Goal: Task Accomplishment & Management: Manage account settings

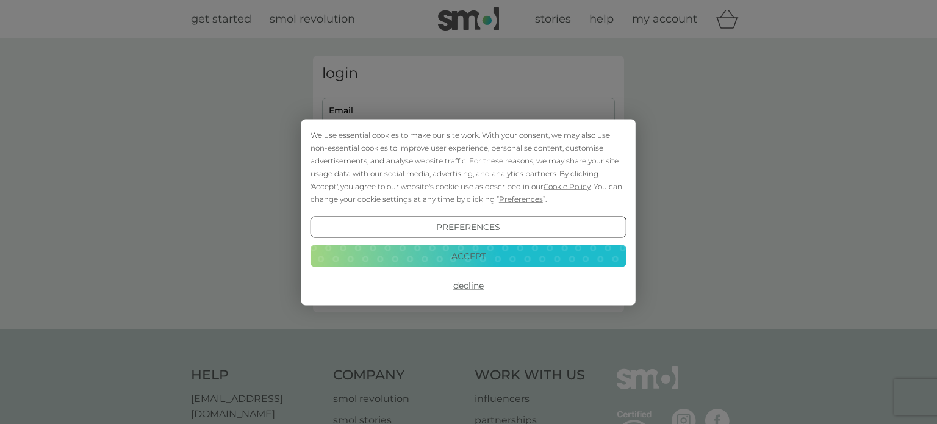
type input "[EMAIL_ADDRESS][DOMAIN_NAME]"
click at [474, 255] on button "Accept" at bounding box center [468, 256] width 316 height 22
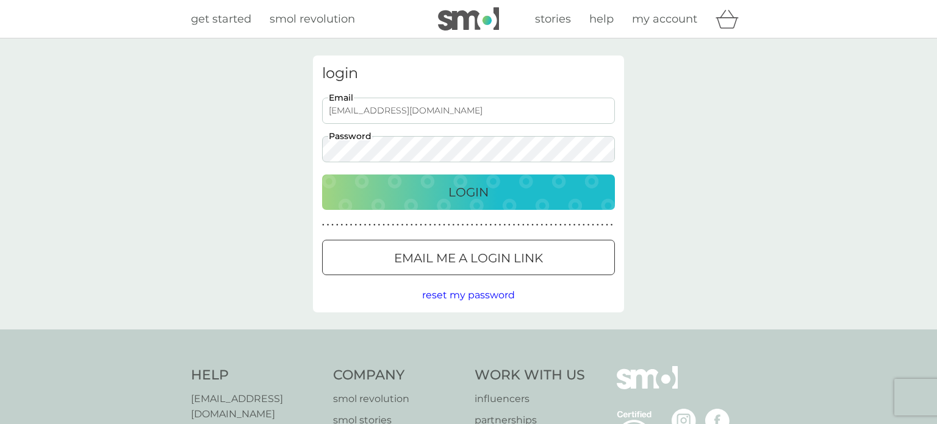
click at [484, 193] on p "Login" at bounding box center [468, 192] width 40 height 20
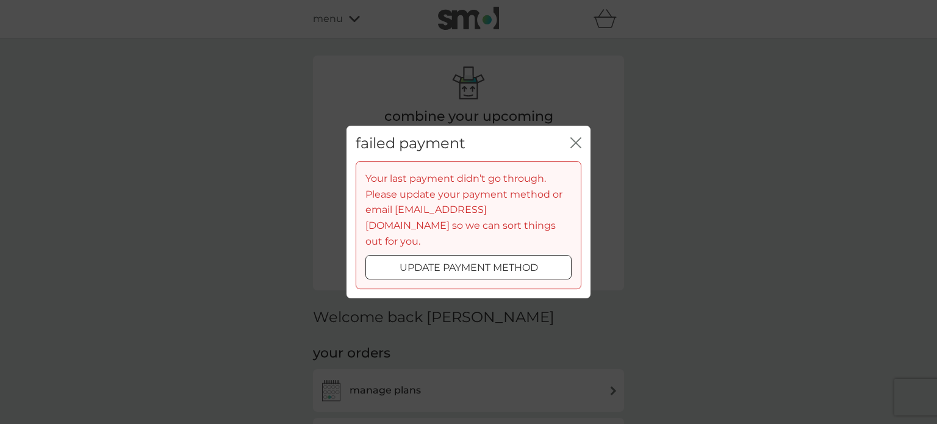
click at [474, 262] on div at bounding box center [468, 268] width 44 height 13
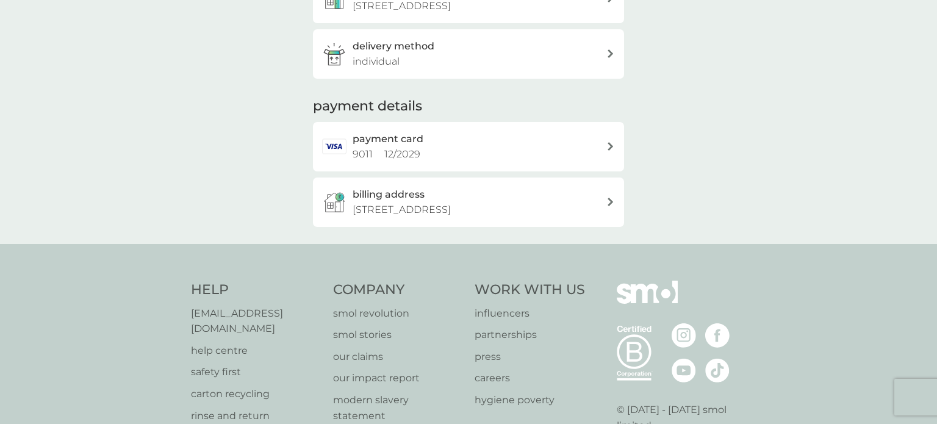
scroll to position [341, 0]
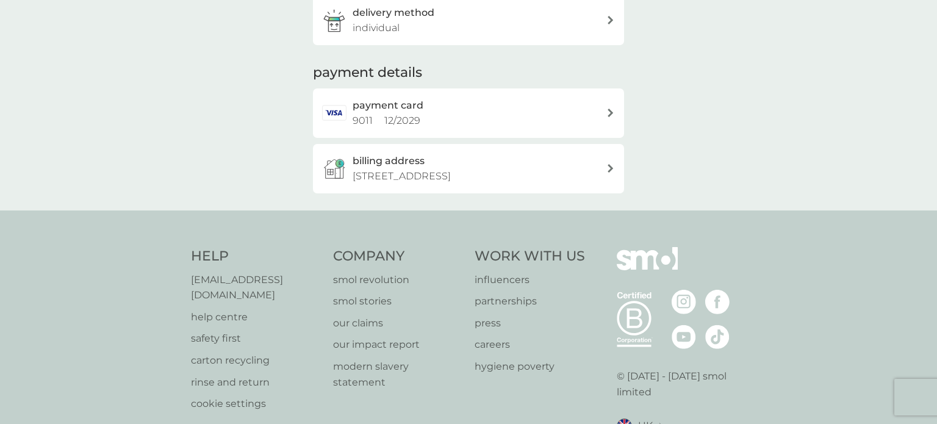
click at [482, 119] on div "payment card 9011 12 / 2029" at bounding box center [479, 113] width 254 height 31
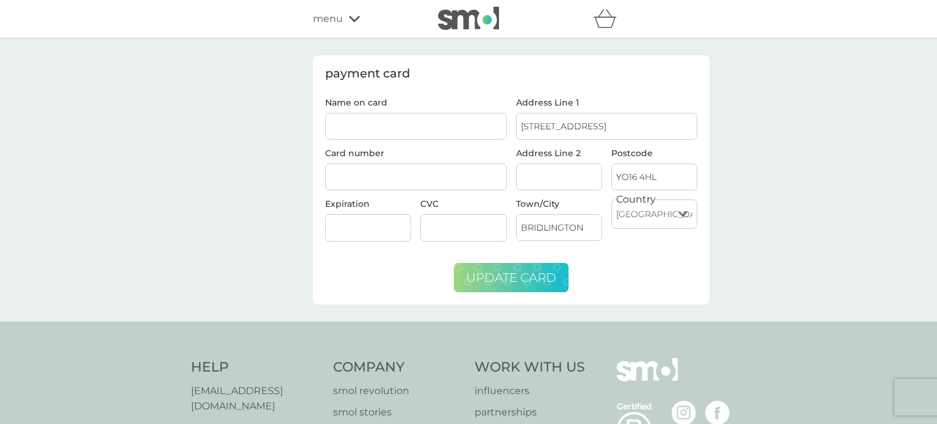
click at [499, 276] on span "update card" at bounding box center [511, 277] width 90 height 15
type input "[PERSON_NAME]"
click at [530, 271] on span "update card" at bounding box center [511, 277] width 90 height 15
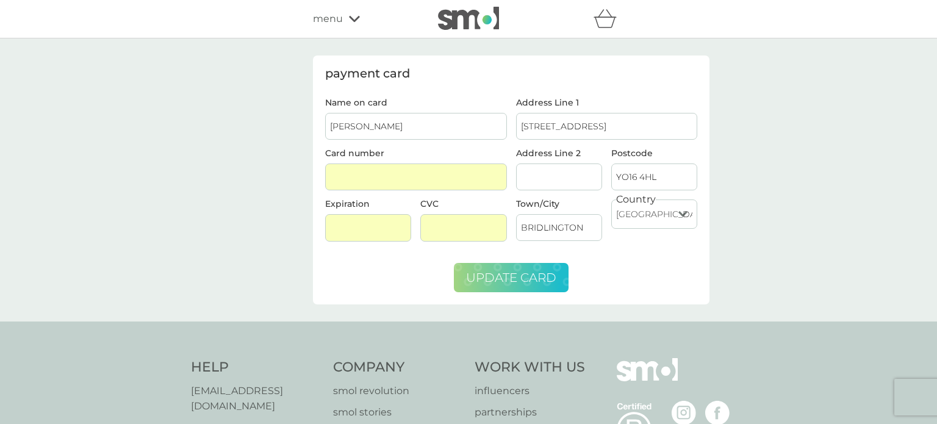
click at [493, 263] on button "update card" at bounding box center [511, 277] width 115 height 29
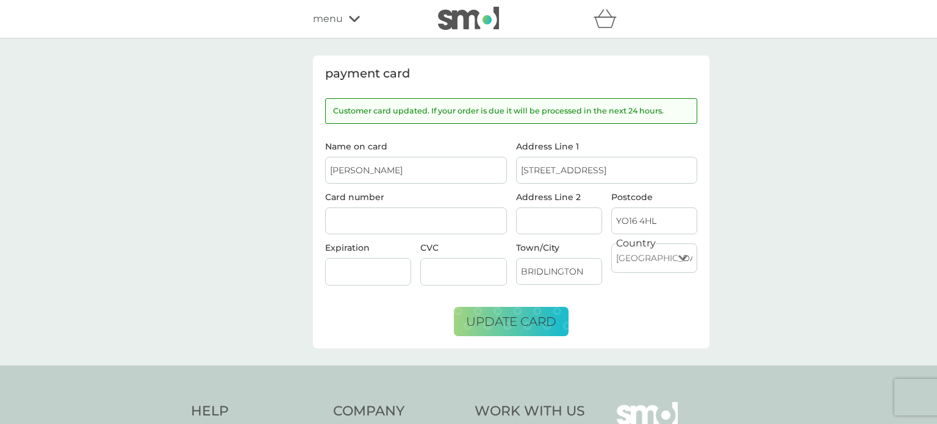
click at [355, 20] on icon at bounding box center [354, 19] width 11 height 6
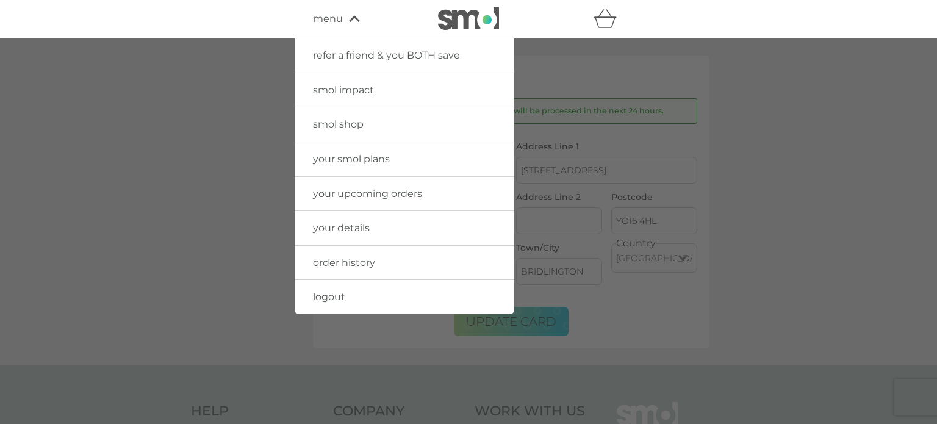
click at [354, 155] on span "your smol plans" at bounding box center [351, 159] width 77 height 12
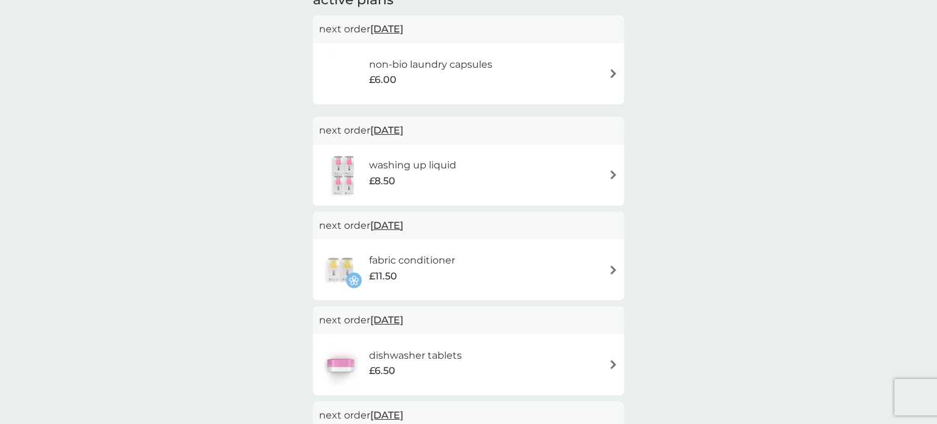
scroll to position [244, 0]
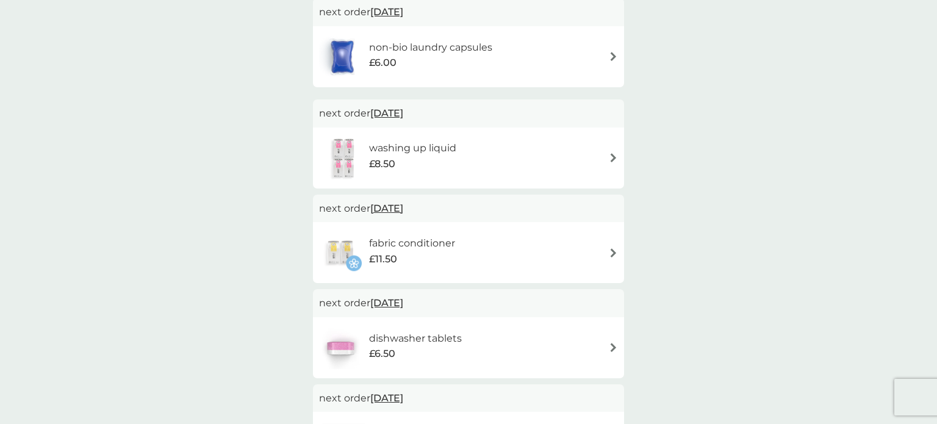
click at [398, 301] on span "[DATE]" at bounding box center [386, 303] width 33 height 24
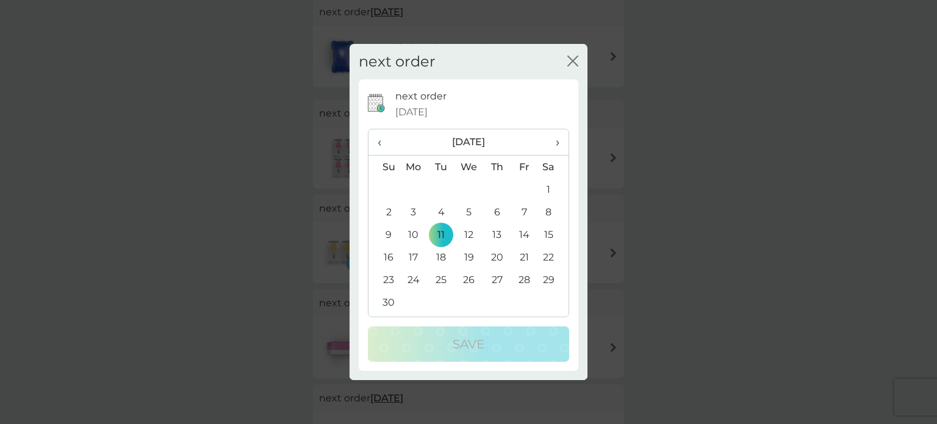
click at [468, 255] on td "19" at bounding box center [469, 257] width 28 height 23
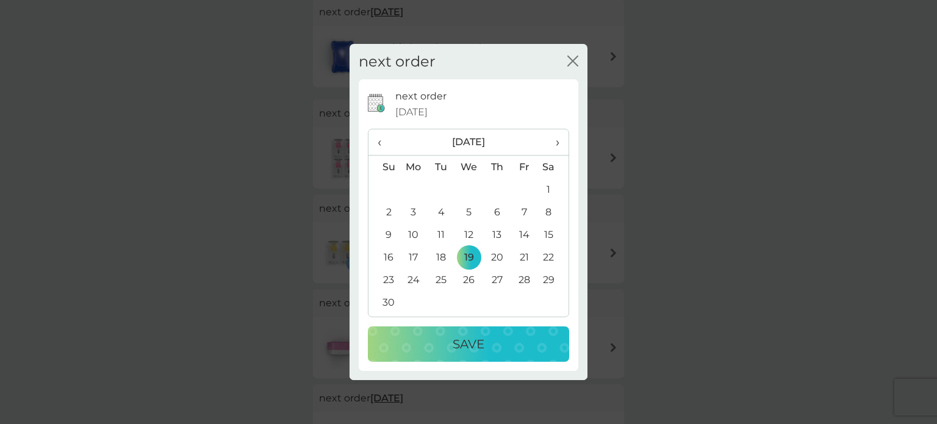
click at [484, 335] on p "Save" at bounding box center [468, 344] width 32 height 20
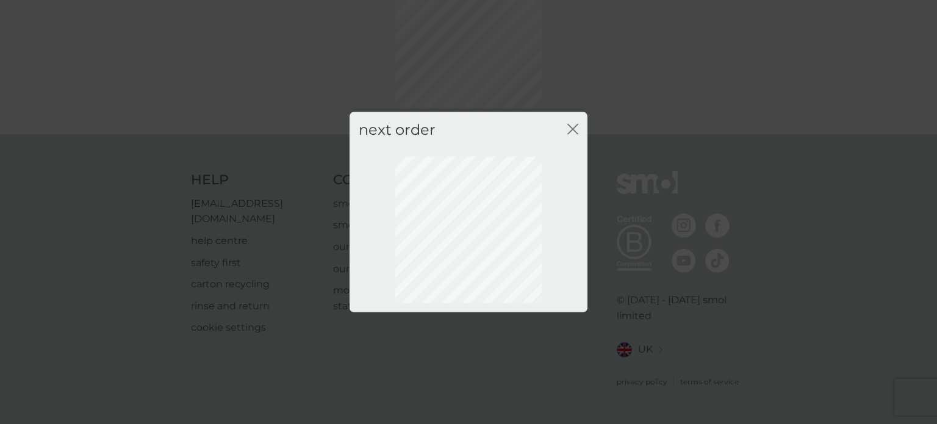
scroll to position [88, 0]
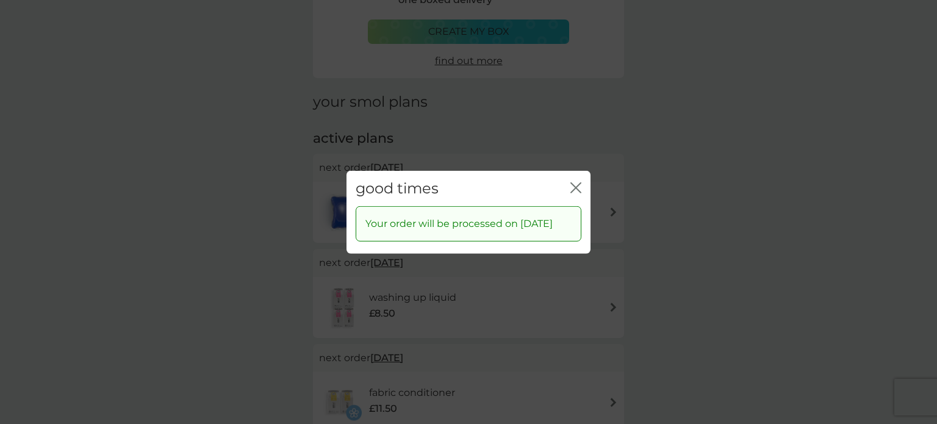
click at [574, 182] on icon "close" at bounding box center [575, 187] width 11 height 11
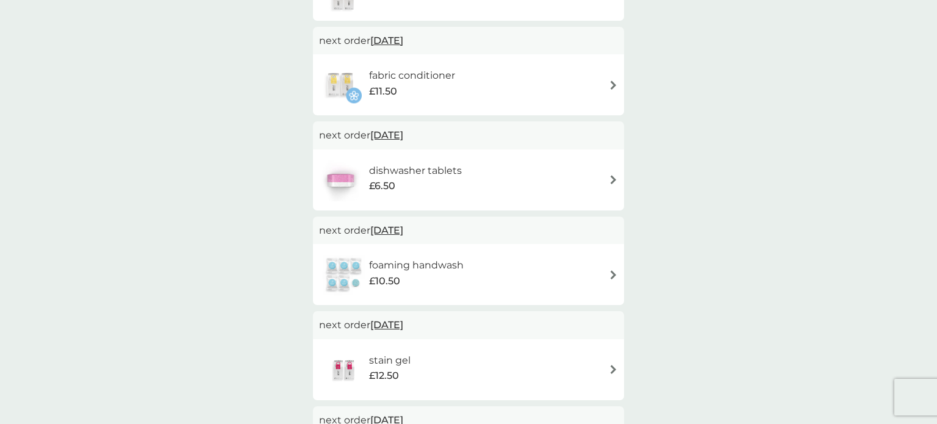
scroll to position [430, 0]
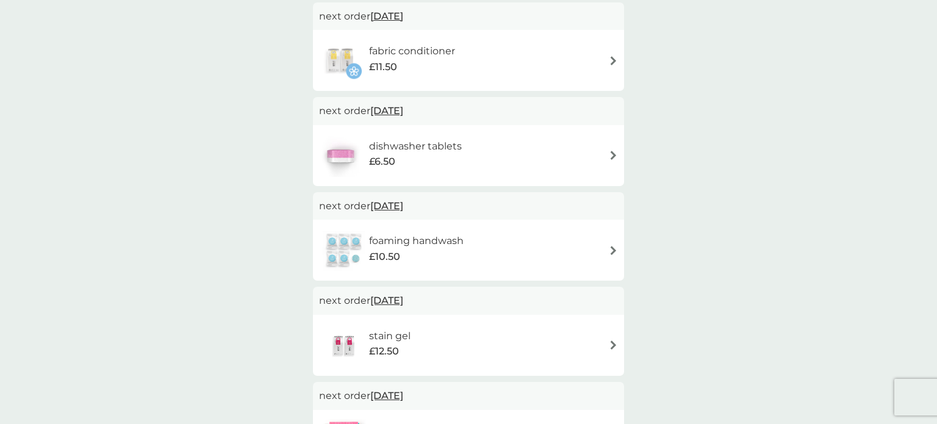
click at [403, 205] on span "[DATE]" at bounding box center [386, 206] width 33 height 24
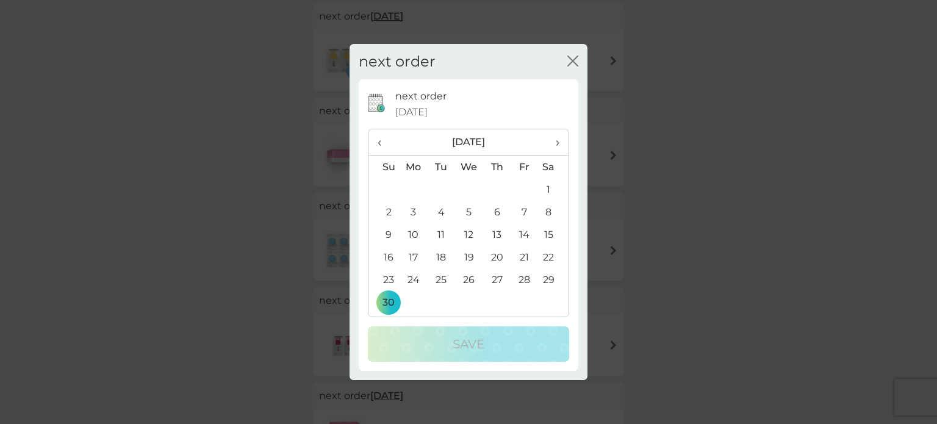
click at [556, 145] on span "›" at bounding box center [553, 142] width 12 height 26
click at [526, 233] on td "19" at bounding box center [523, 234] width 27 height 23
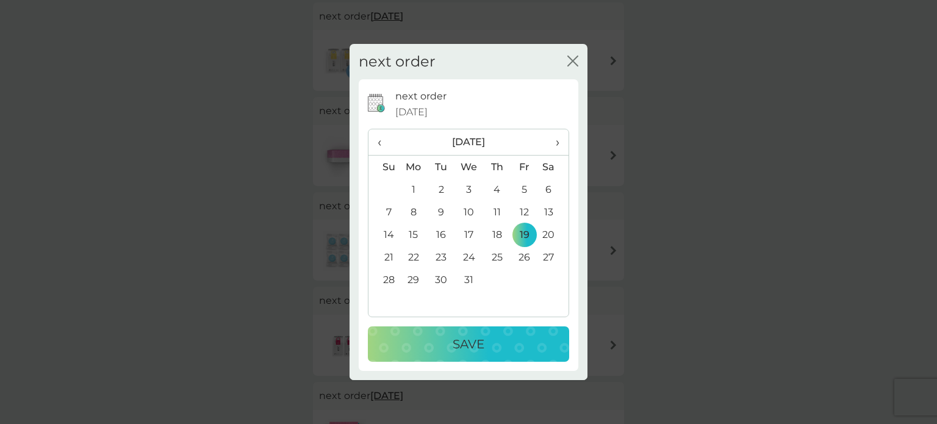
click at [479, 342] on p "Save" at bounding box center [468, 344] width 32 height 20
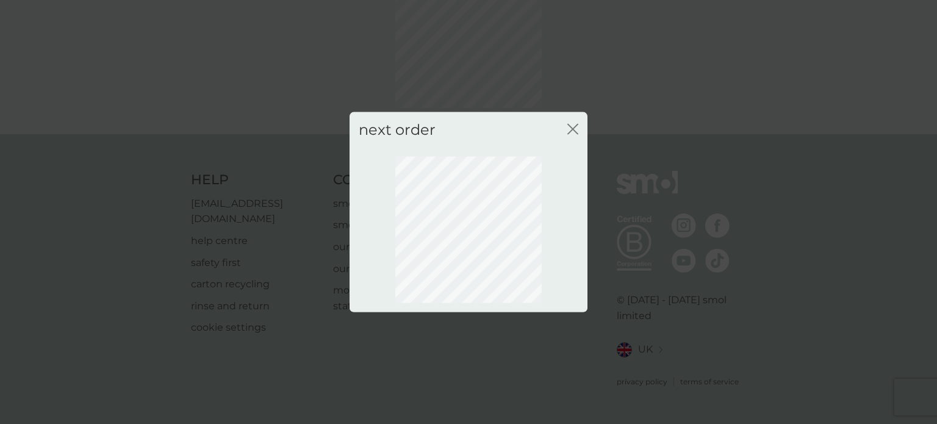
scroll to position [88, 0]
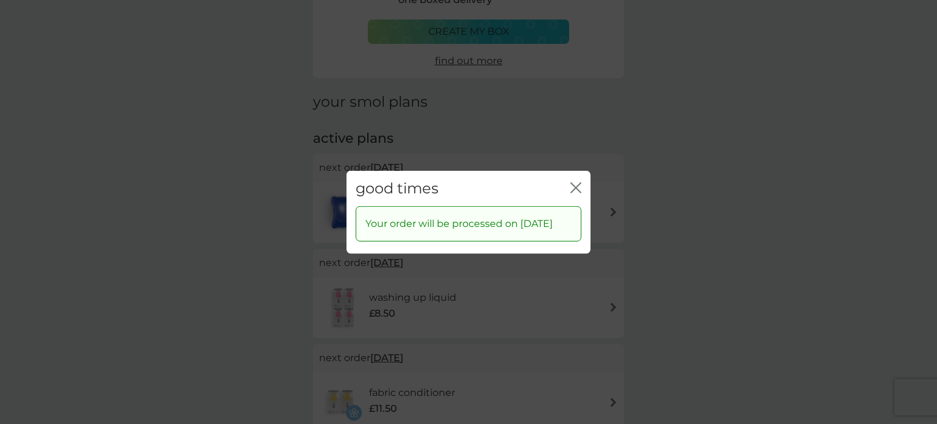
click at [579, 182] on icon "close" at bounding box center [575, 187] width 11 height 11
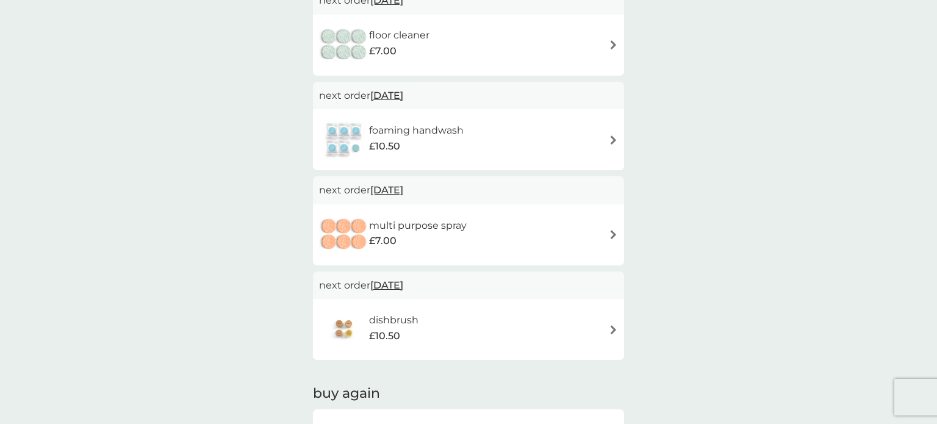
scroll to position [845, 0]
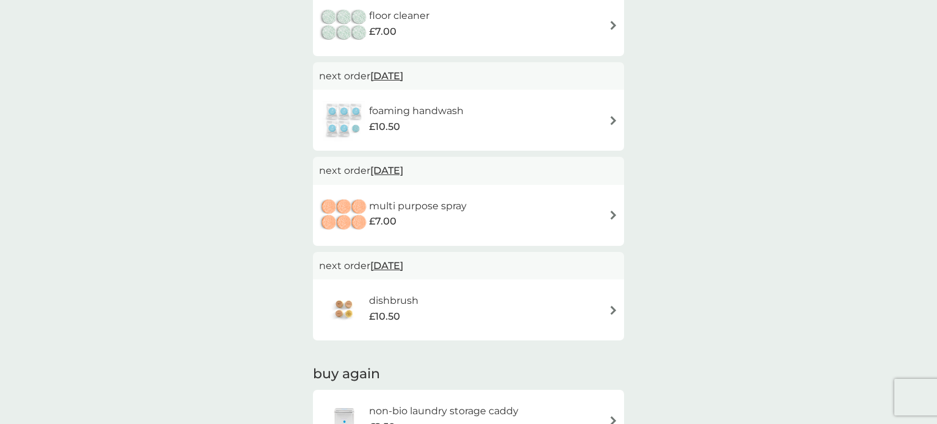
click at [403, 72] on span "[DATE]" at bounding box center [386, 76] width 33 height 24
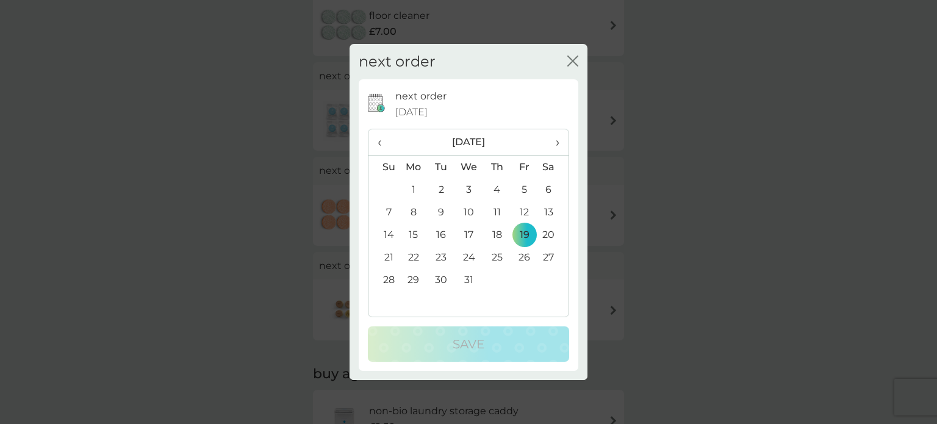
click at [551, 143] on span "›" at bounding box center [553, 142] width 12 height 26
click at [415, 250] on td "19" at bounding box center [413, 257] width 28 height 23
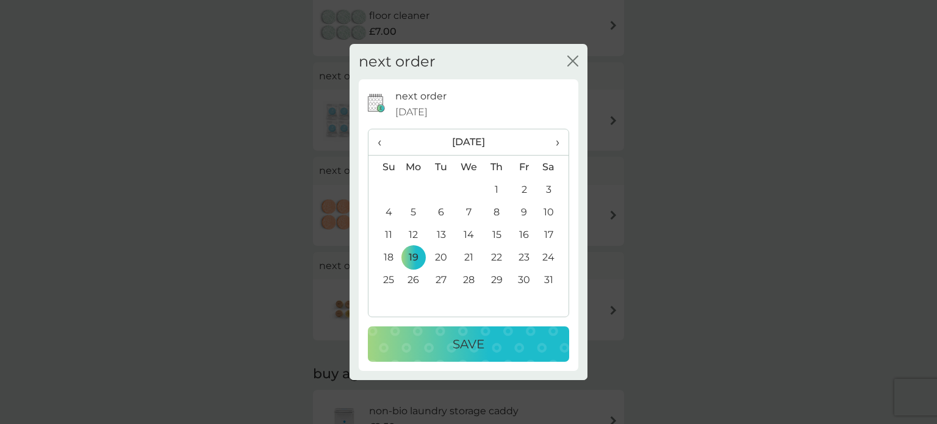
click at [442, 341] on div "Save" at bounding box center [468, 344] width 177 height 20
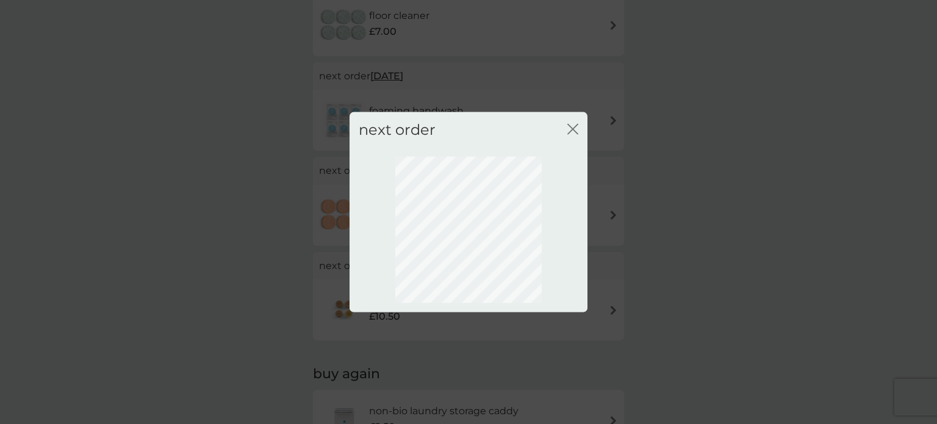
scroll to position [88, 0]
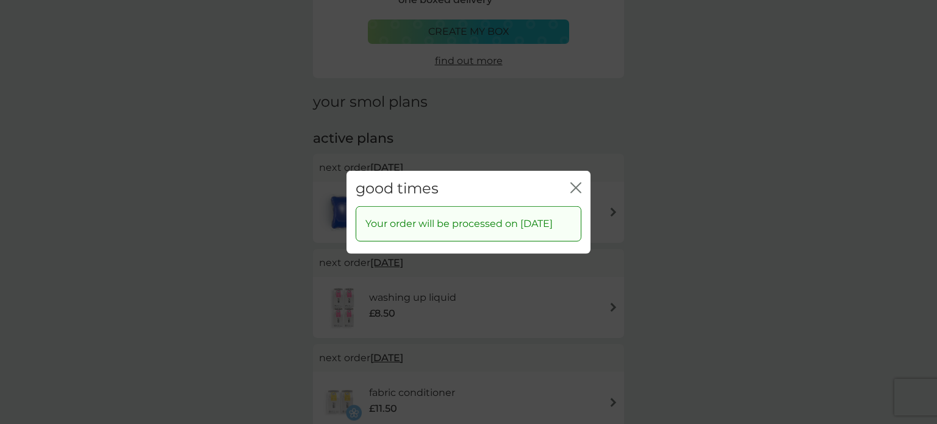
click at [582, 174] on div "good times close" at bounding box center [468, 188] width 244 height 36
click at [573, 182] on icon "close" at bounding box center [575, 187] width 11 height 11
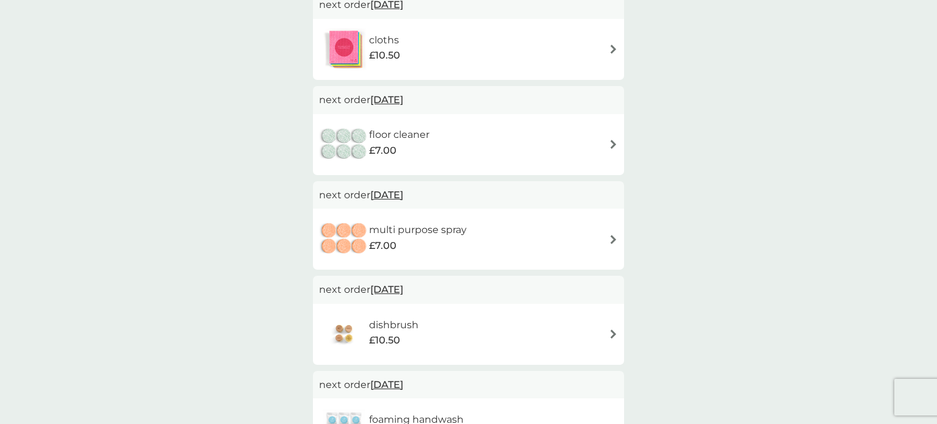
scroll to position [747, 0]
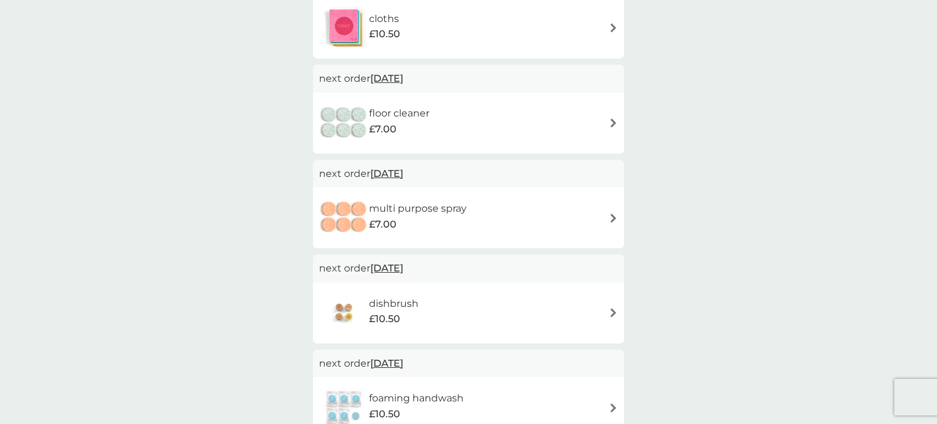
click at [403, 173] on span "[DATE]" at bounding box center [386, 174] width 33 height 24
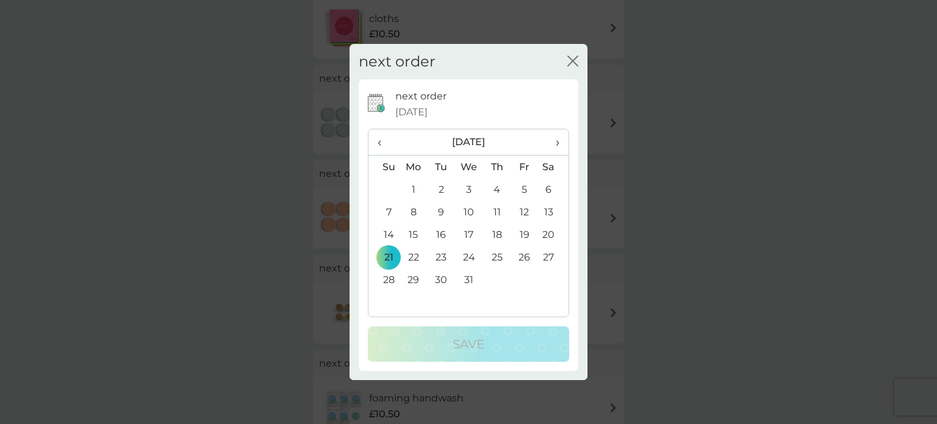
click at [552, 148] on span "›" at bounding box center [553, 142] width 12 height 26
click at [415, 255] on td "19" at bounding box center [413, 257] width 28 height 23
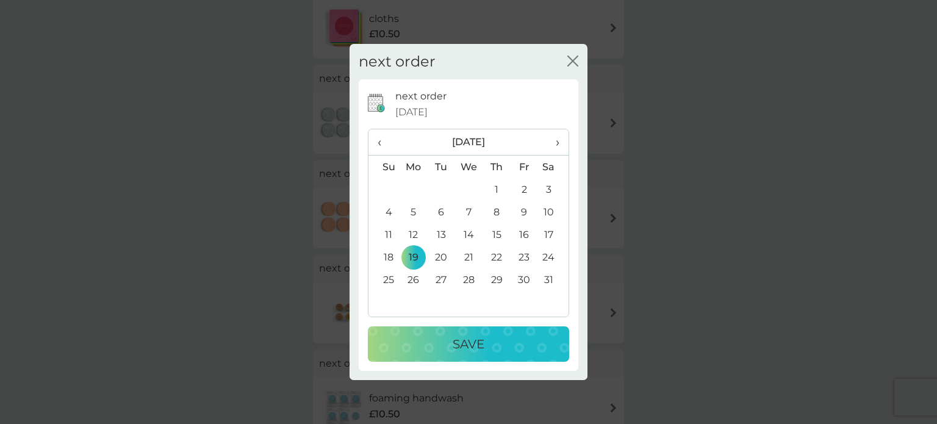
click at [454, 340] on p "Save" at bounding box center [468, 344] width 32 height 20
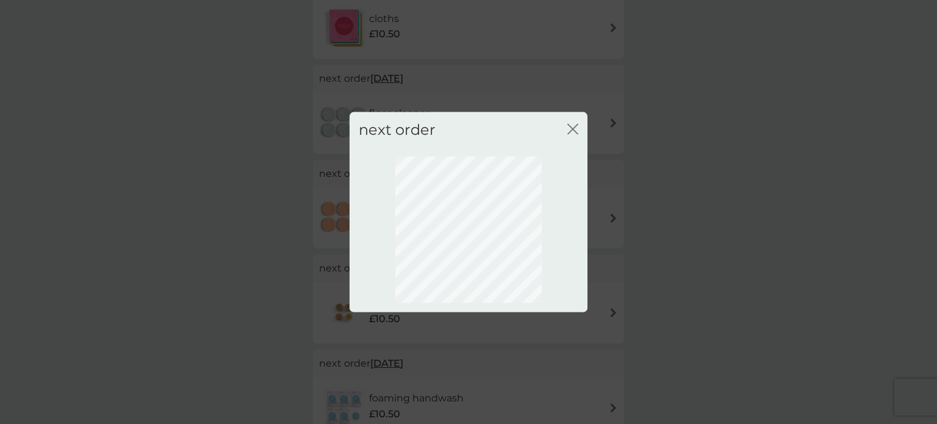
scroll to position [88, 0]
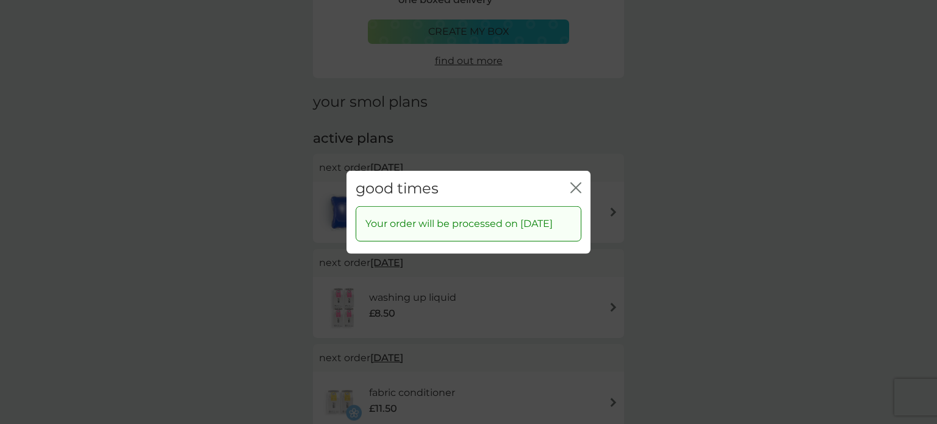
click at [576, 182] on icon "close" at bounding box center [578, 187] width 5 height 10
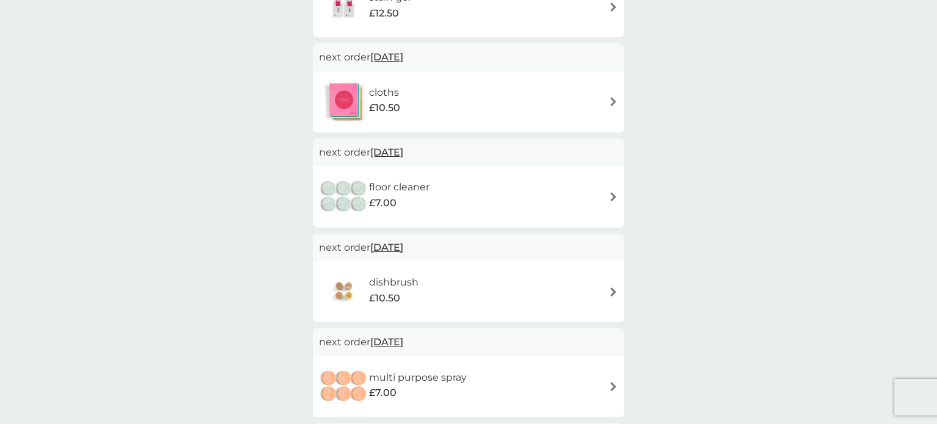
scroll to position [674, 0]
click at [403, 246] on span "[DATE]" at bounding box center [386, 247] width 33 height 24
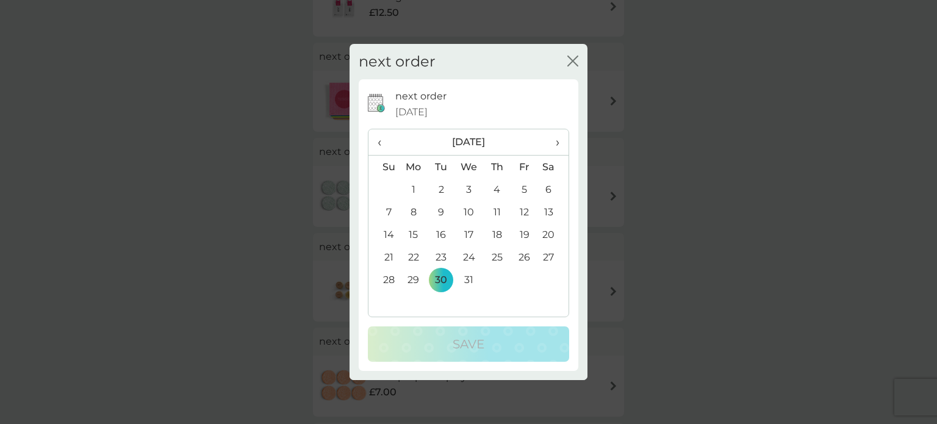
click at [522, 233] on td "19" at bounding box center [523, 234] width 27 height 23
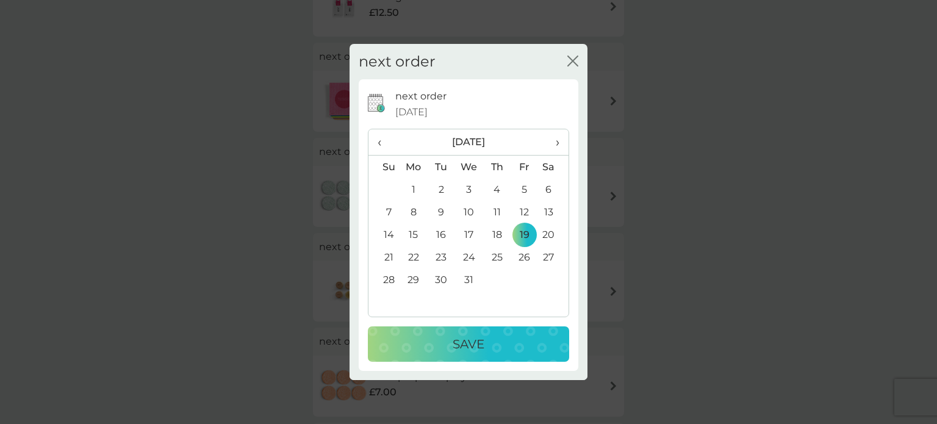
click at [489, 341] on div "Save" at bounding box center [468, 344] width 177 height 20
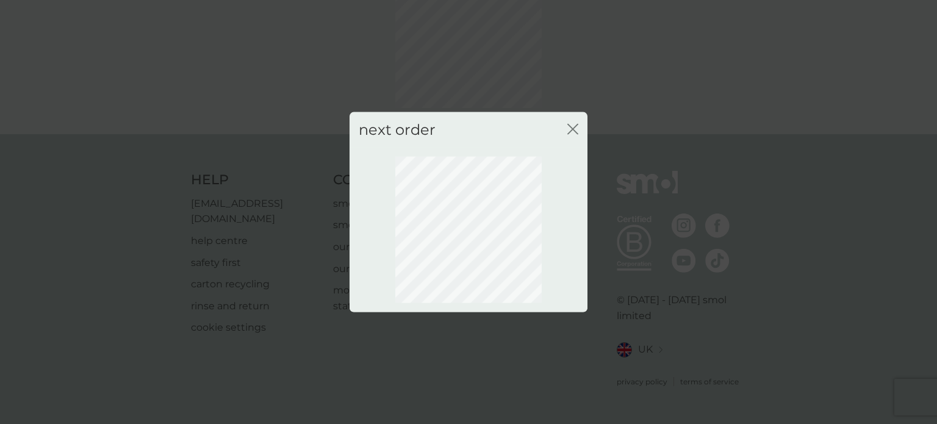
scroll to position [88, 0]
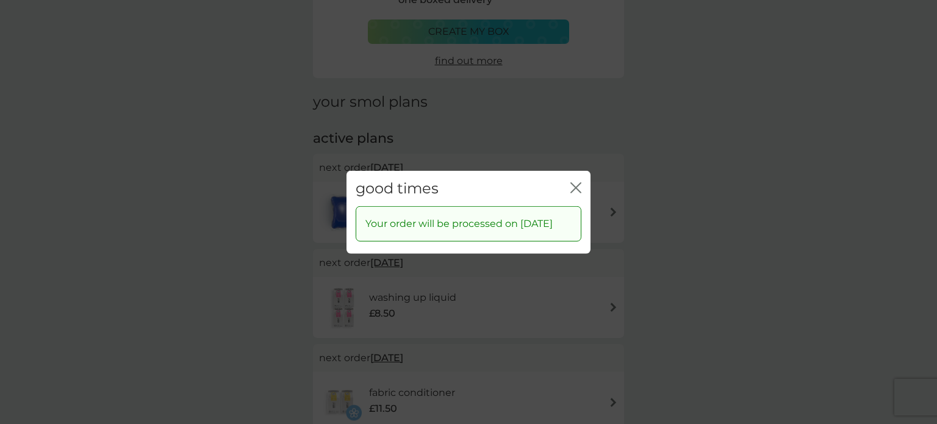
click at [576, 182] on icon "close" at bounding box center [575, 187] width 11 height 11
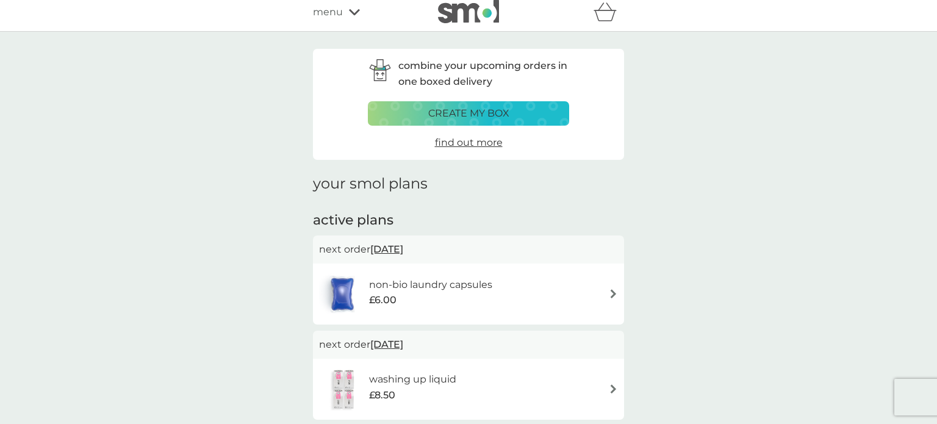
scroll to position [0, 0]
